Goal: Information Seeking & Learning: Learn about a topic

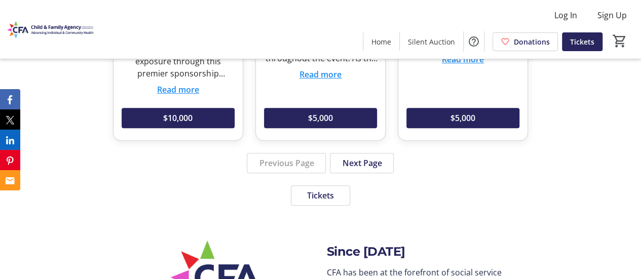
scroll to position [2196, 0]
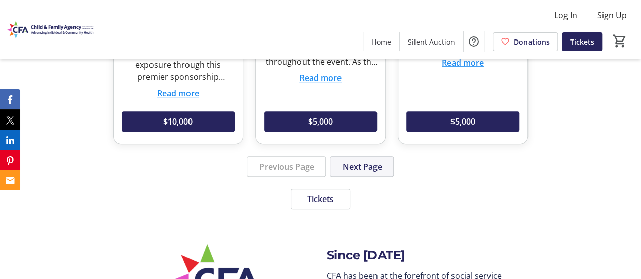
click at [366, 162] on span at bounding box center [361, 167] width 63 height 24
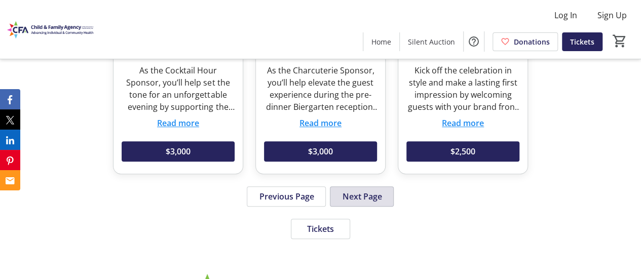
click at [375, 198] on span "Next Page" at bounding box center [362, 196] width 40 height 12
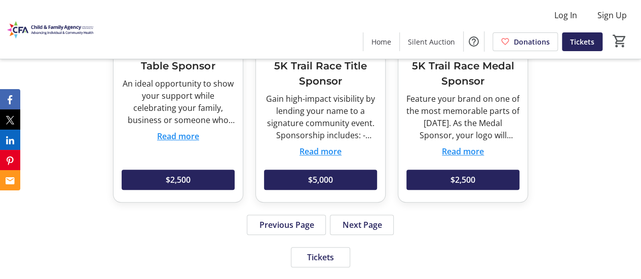
scroll to position [2124, 0]
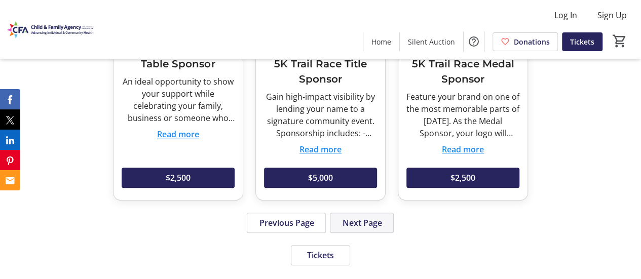
click at [383, 212] on span at bounding box center [361, 223] width 63 height 24
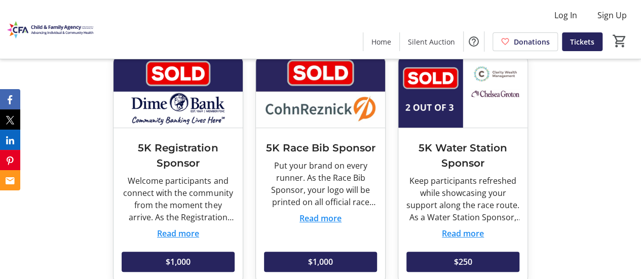
scroll to position [2040, 0]
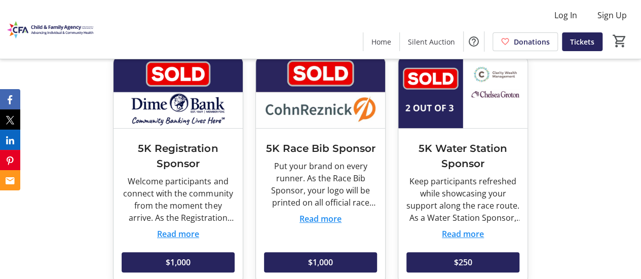
click at [460, 232] on button "Read more" at bounding box center [463, 234] width 42 height 12
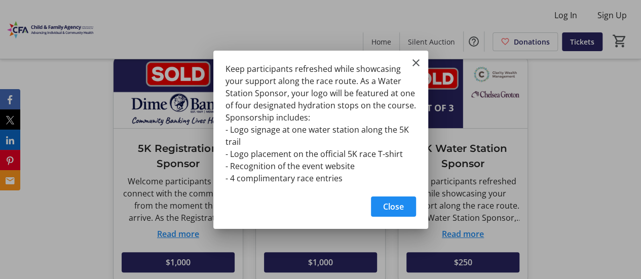
scroll to position [0, 0]
click at [419, 53] on div "Keep participants refreshed while showcasing your support along the race route.…" at bounding box center [320, 121] width 215 height 140
click at [417, 60] on mat-icon "Close" at bounding box center [416, 63] width 12 height 12
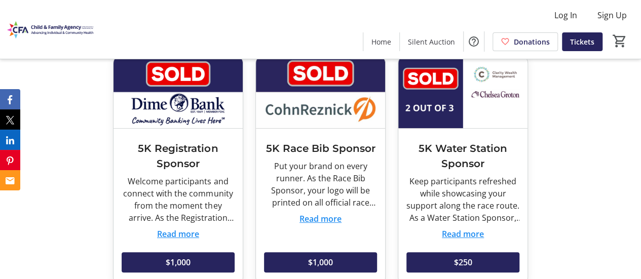
scroll to position [2040, 0]
click at [326, 215] on button "Read more" at bounding box center [320, 219] width 42 height 12
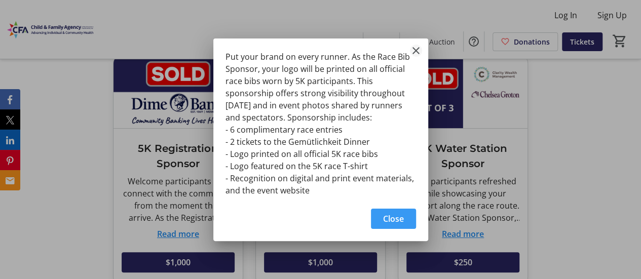
click at [419, 51] on mat-icon "Close" at bounding box center [416, 51] width 12 height 12
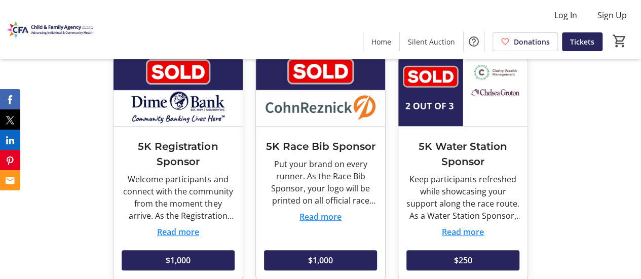
scroll to position [2043, 0]
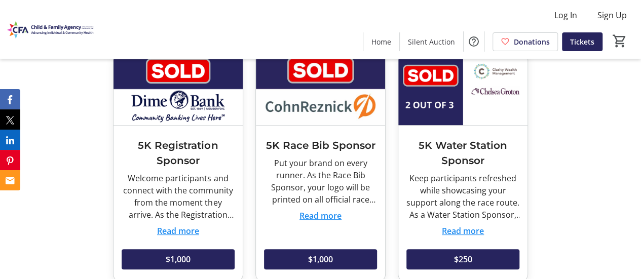
click at [177, 233] on button "Read more" at bounding box center [178, 231] width 42 height 12
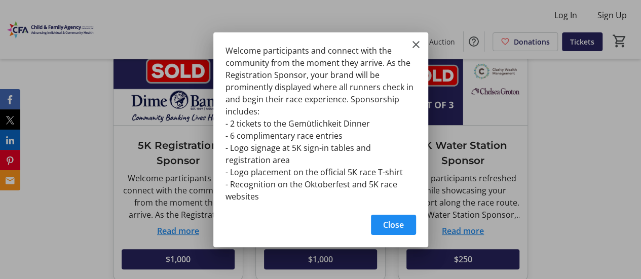
scroll to position [0, 0]
click at [401, 216] on span "button" at bounding box center [393, 225] width 45 height 24
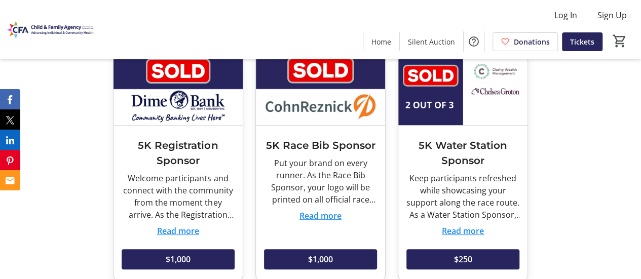
click at [194, 232] on button "Read more" at bounding box center [178, 231] width 42 height 12
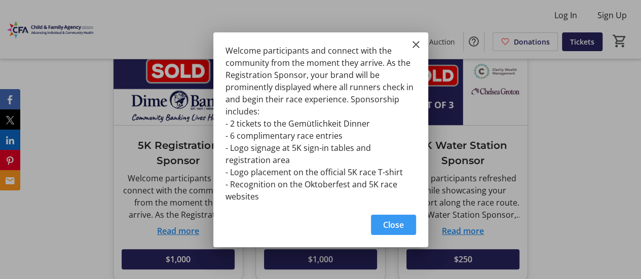
click at [395, 222] on span "Close" at bounding box center [393, 225] width 21 height 12
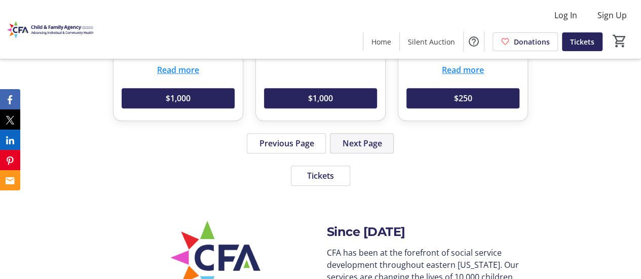
click at [369, 151] on span at bounding box center [361, 143] width 63 height 24
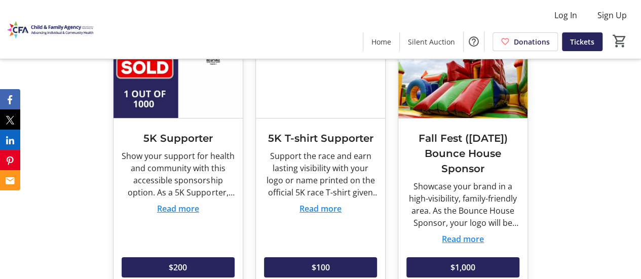
scroll to position [1806, 0]
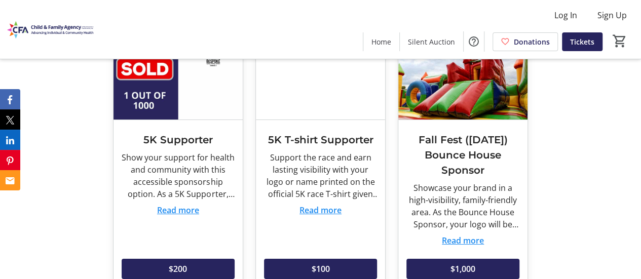
click at [199, 214] on button "Read more" at bounding box center [178, 210] width 42 height 12
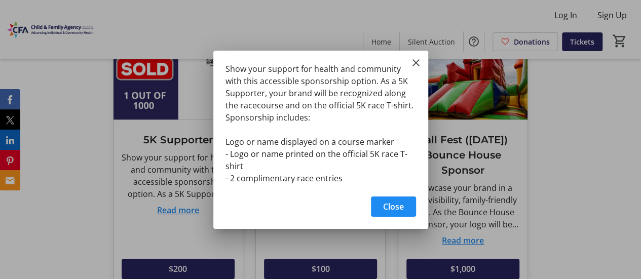
scroll to position [0, 0]
click at [397, 201] on span "Close" at bounding box center [393, 207] width 21 height 12
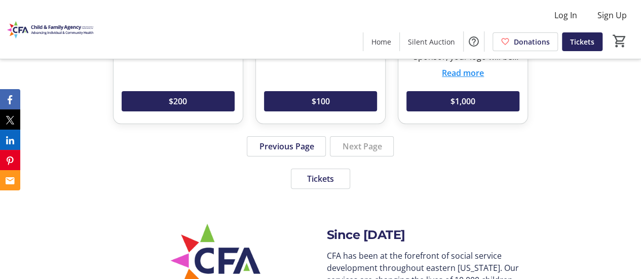
scroll to position [1974, 0]
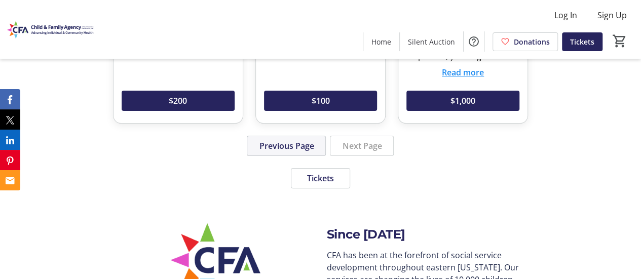
click at [306, 147] on span "Previous Page" at bounding box center [286, 146] width 55 height 12
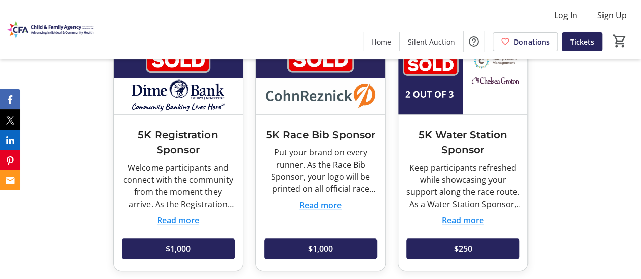
scroll to position [2054, 0]
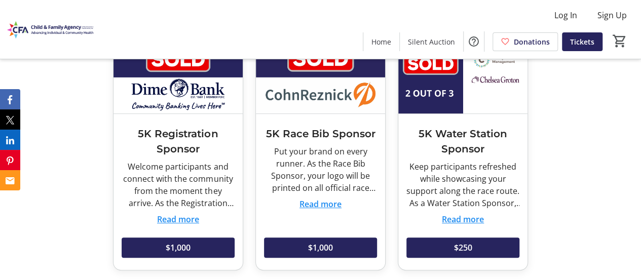
click at [307, 206] on button "Read more" at bounding box center [320, 204] width 42 height 12
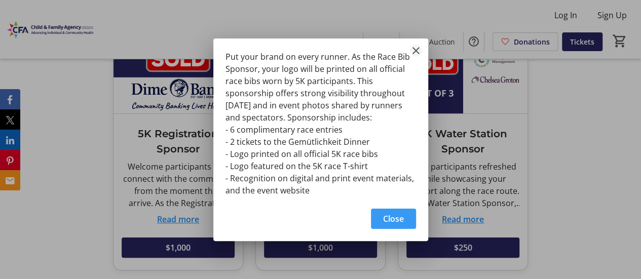
click at [415, 51] on mat-icon "Close" at bounding box center [416, 51] width 12 height 12
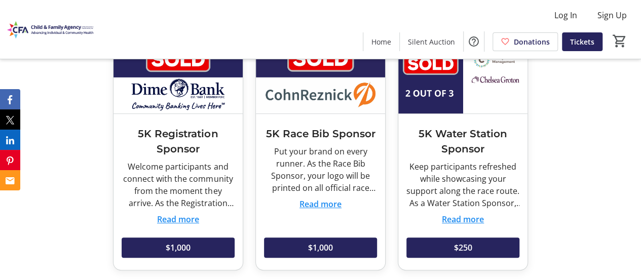
click at [505, 121] on div "5K Water Station Sponsor Keep participants refreshed while showcasing your supp…" at bounding box center [462, 192] width 129 height 156
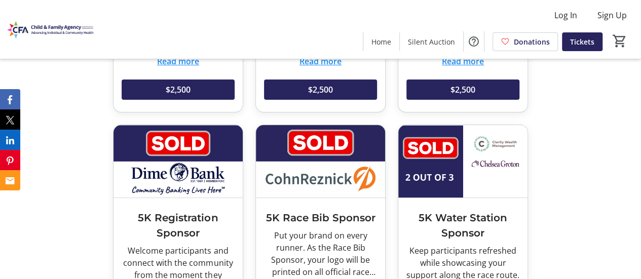
scroll to position [1970, 0]
